Goal: Task Accomplishment & Management: Use online tool/utility

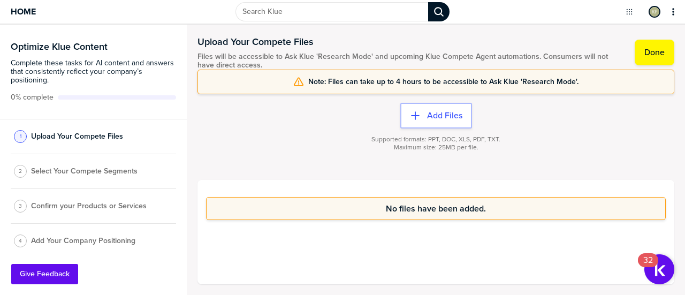
click at [672, 118] on div "Add Files Supported formats: PPT, DOC, XLS, PDF, TXT. Maximum size: 25MB per fi…" at bounding box center [435, 137] width 477 height 86
click at [412, 111] on icon "button" at bounding box center [415, 115] width 11 height 11
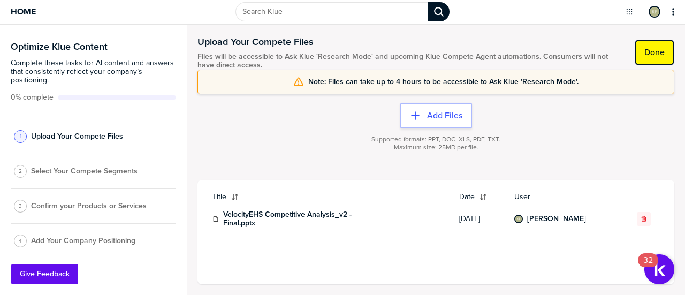
click at [653, 52] on label "Done" at bounding box center [654, 52] width 20 height 11
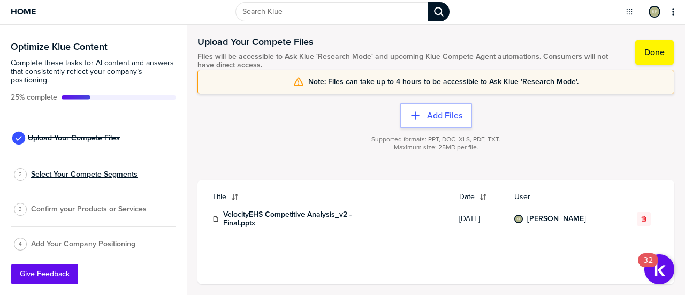
click at [79, 178] on span "Select Your Compete Segments" at bounding box center [84, 174] width 106 height 9
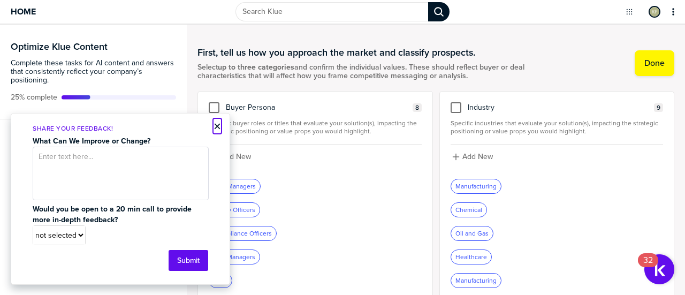
click at [217, 128] on button "×" at bounding box center [216, 126] width 7 height 13
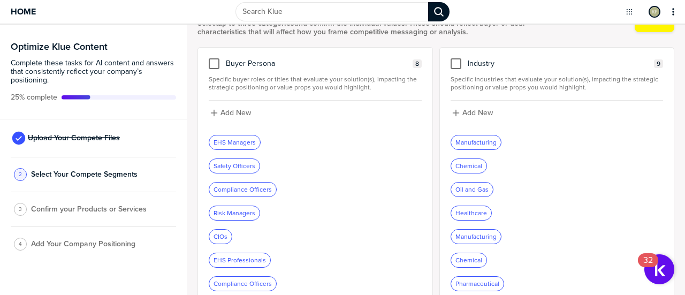
scroll to position [37, 0]
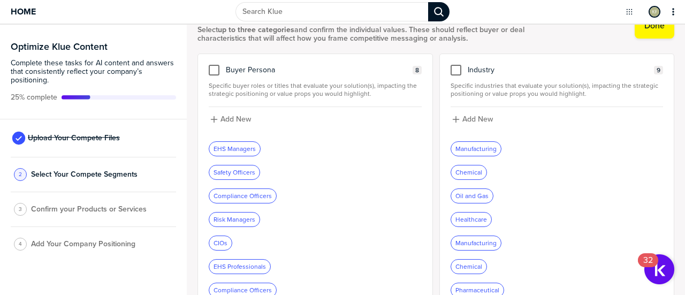
click at [241, 150] on div "EHS Managers" at bounding box center [234, 149] width 51 height 14
click at [216, 67] on div at bounding box center [214, 70] width 11 height 11
click at [214, 65] on input "checkbox" at bounding box center [214, 65] width 0 height 0
click at [239, 145] on div "EHS Managers Remove Tag" at bounding box center [238, 149] width 59 height 14
click at [241, 172] on div "Safety Officers Remove Tag" at bounding box center [238, 172] width 59 height 14
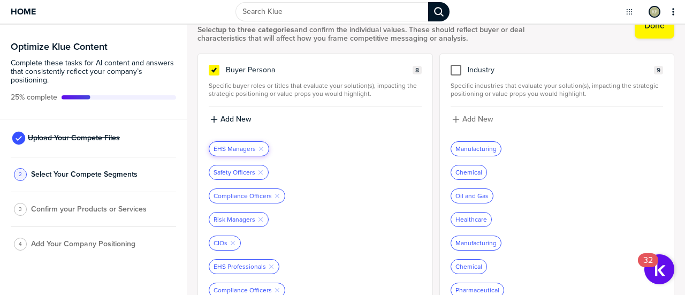
click at [222, 142] on div "EHS Managers Remove Tag" at bounding box center [238, 149] width 59 height 14
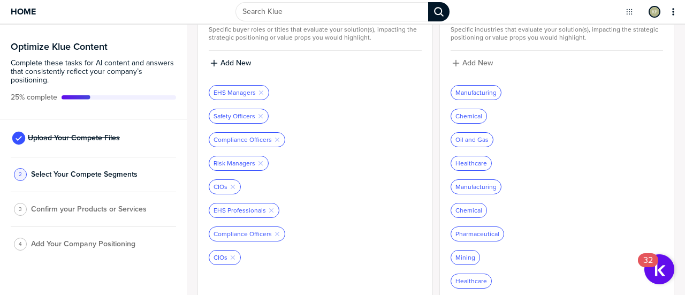
scroll to position [93, 0]
click at [225, 62] on label "Add New" at bounding box center [235, 64] width 30 height 10
click at [237, 66] on input at bounding box center [315, 67] width 212 height 19
type input "ceo"
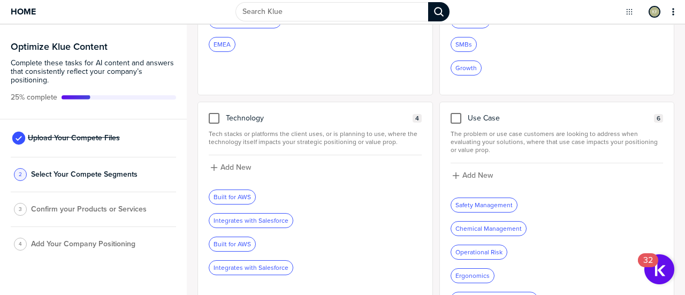
scroll to position [576, 0]
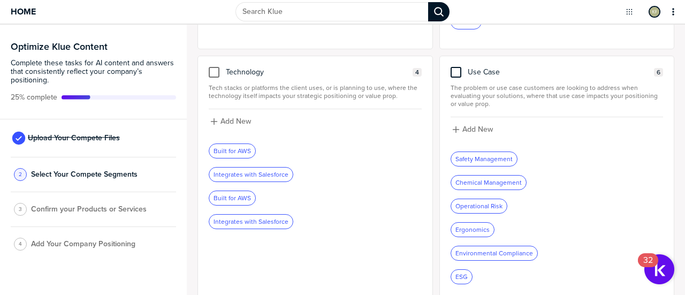
click at [456, 67] on div at bounding box center [455, 72] width 11 height 11
click at [456, 67] on input "checkbox" at bounding box center [456, 67] width 0 height 0
click at [209, 67] on div at bounding box center [214, 72] width 11 height 11
click at [214, 67] on input "checkbox" at bounding box center [214, 67] width 0 height 0
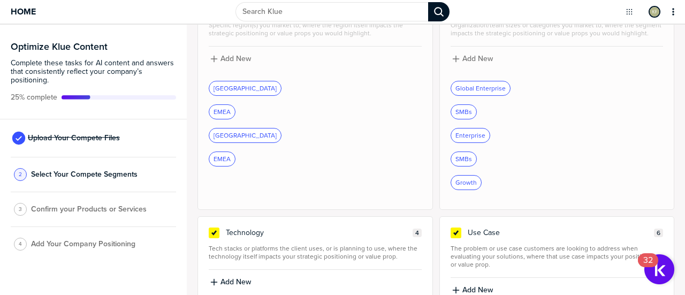
scroll to position [308, 0]
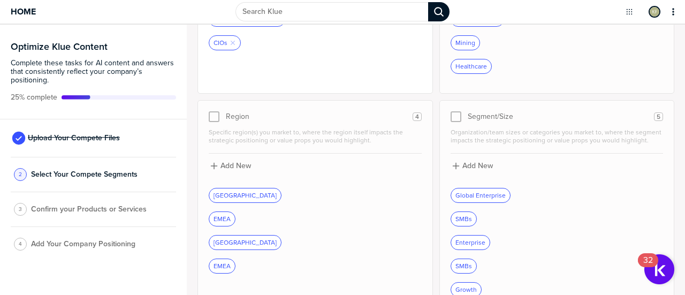
click at [451, 114] on div at bounding box center [455, 116] width 11 height 11
click at [216, 111] on div at bounding box center [214, 116] width 11 height 11
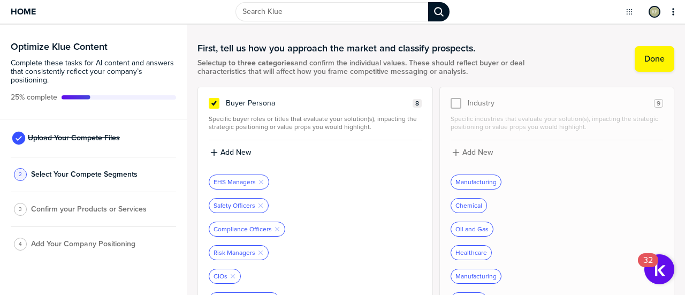
scroll to position [0, 0]
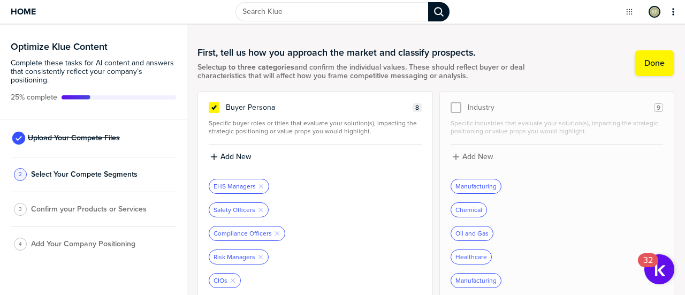
click at [450, 105] on div at bounding box center [455, 107] width 11 height 11
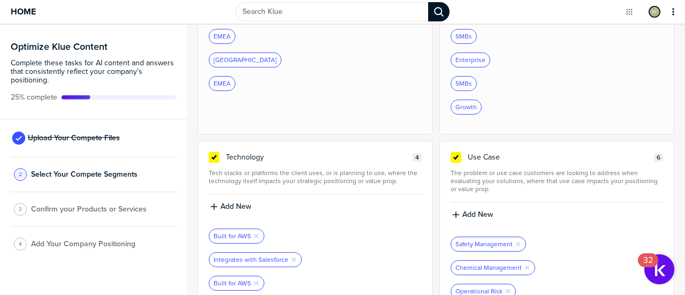
scroll to position [508, 0]
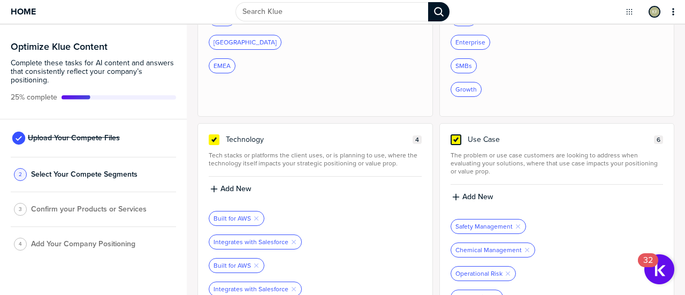
click at [451, 135] on icon at bounding box center [455, 139] width 9 height 9
click at [456, 134] on input "checkbox" at bounding box center [456, 134] width 0 height 0
click at [213, 135] on icon at bounding box center [214, 139] width 9 height 9
click at [214, 134] on input "checkbox" at bounding box center [214, 134] width 0 height 0
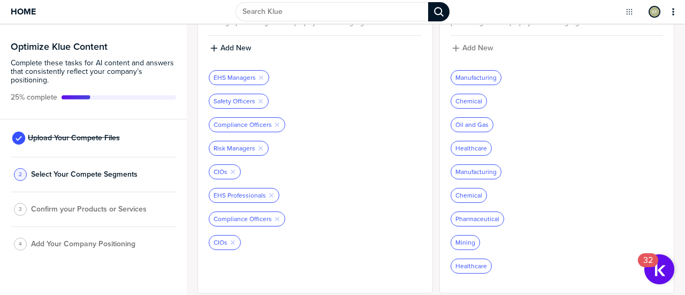
scroll to position [0, 0]
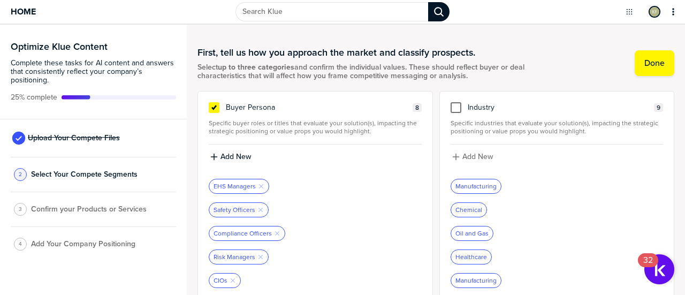
drag, startPoint x: 455, startPoint y: 105, endPoint x: 487, endPoint y: 100, distance: 33.1
click at [454, 105] on div at bounding box center [455, 107] width 11 height 11
click at [456, 102] on input "checkbox" at bounding box center [456, 102] width 0 height 0
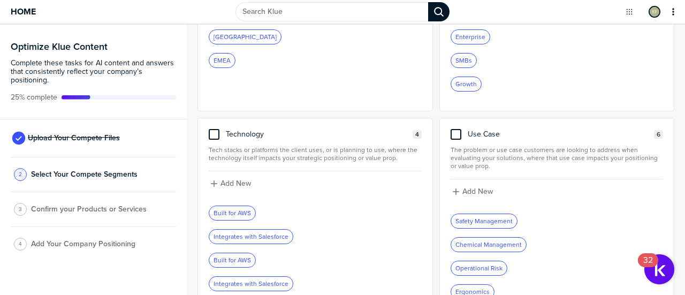
scroll to position [512, 0]
click at [451, 130] on div at bounding box center [455, 135] width 11 height 11
click at [456, 130] on input "checkbox" at bounding box center [456, 130] width 0 height 0
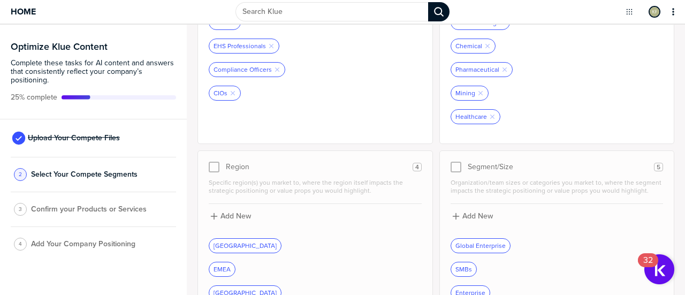
scroll to position [0, 0]
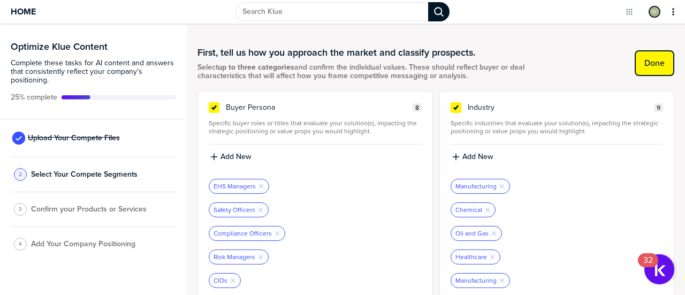
click at [637, 56] on button "Done" at bounding box center [654, 63] width 40 height 26
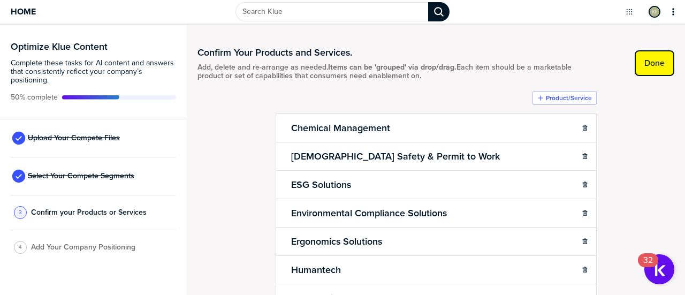
click at [644, 65] on label "Done" at bounding box center [654, 63] width 20 height 11
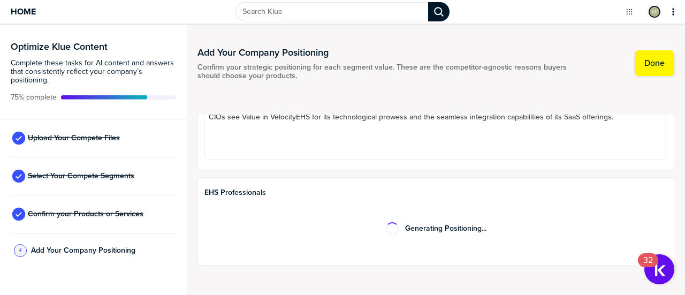
scroll to position [596, 0]
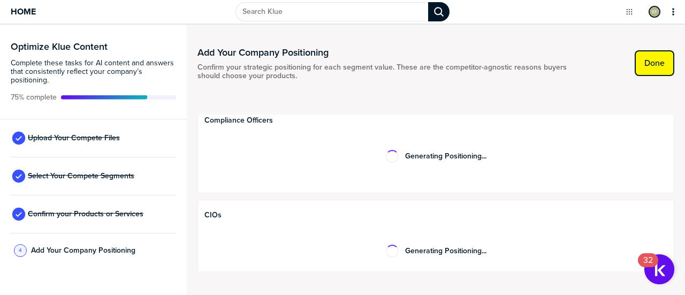
click at [655, 70] on button "Done" at bounding box center [654, 63] width 40 height 26
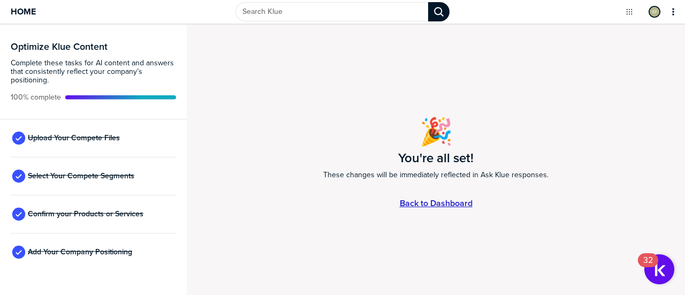
click at [442, 204] on link "Back to Dashboard" at bounding box center [436, 202] width 73 height 9
